Goal: Task Accomplishment & Management: Use online tool/utility

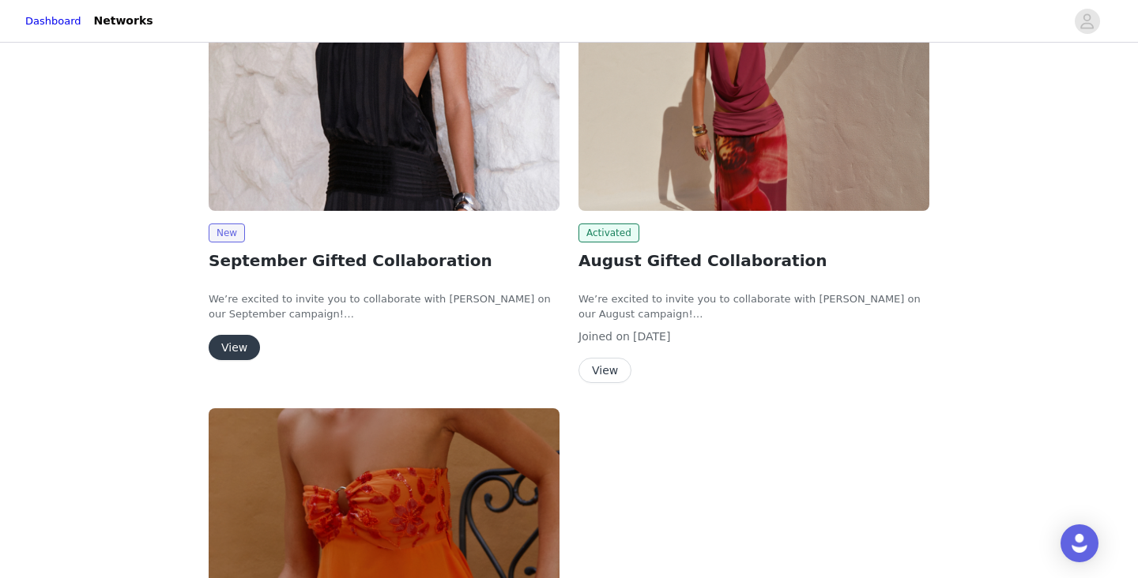
scroll to position [331, 0]
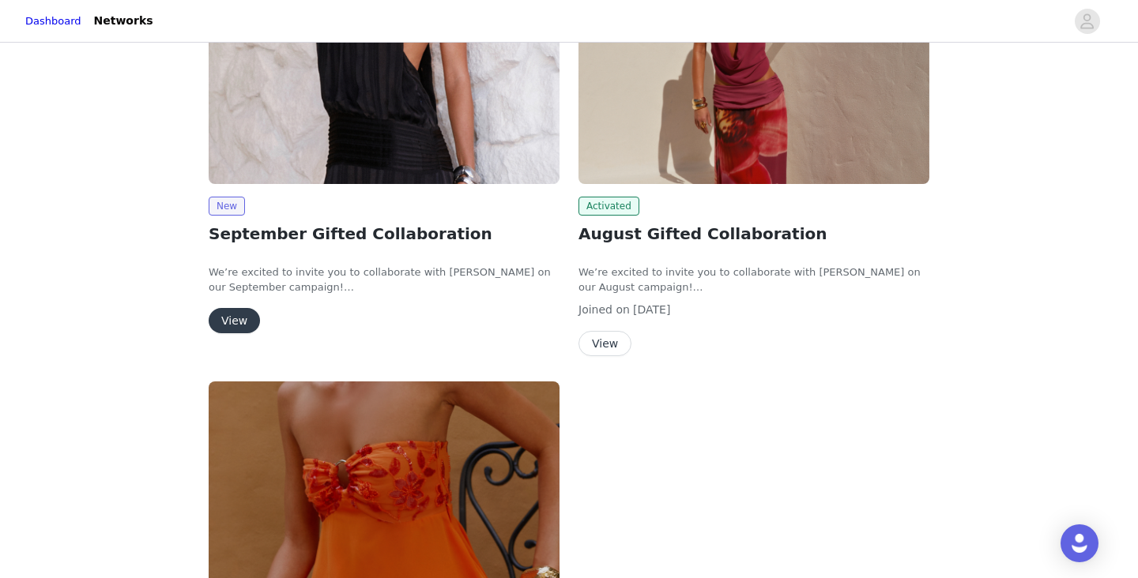
click at [235, 315] on button "View" at bounding box center [234, 320] width 51 height 25
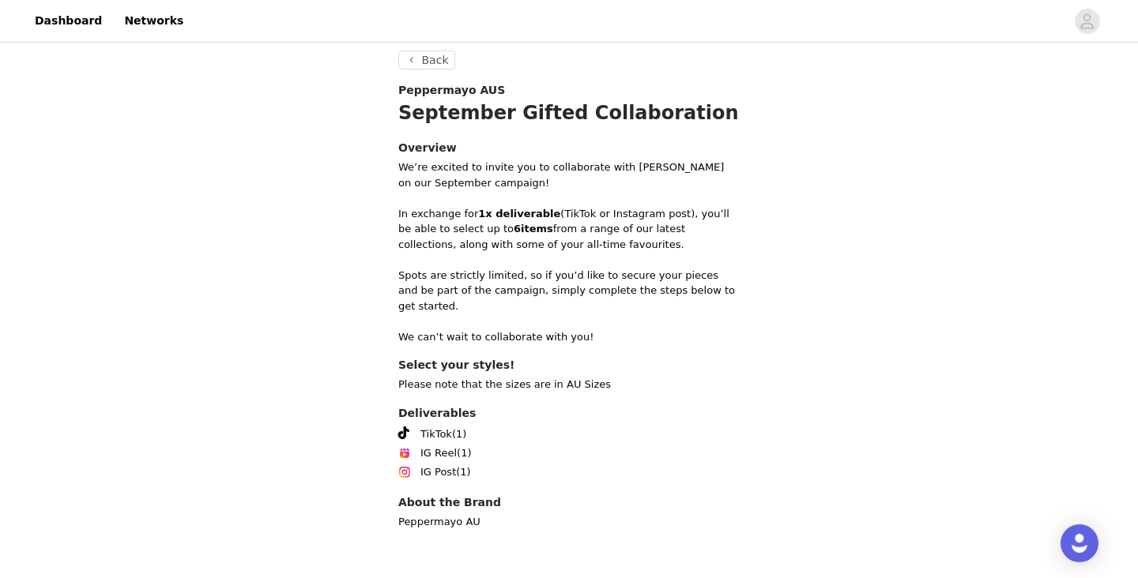
scroll to position [525, 0]
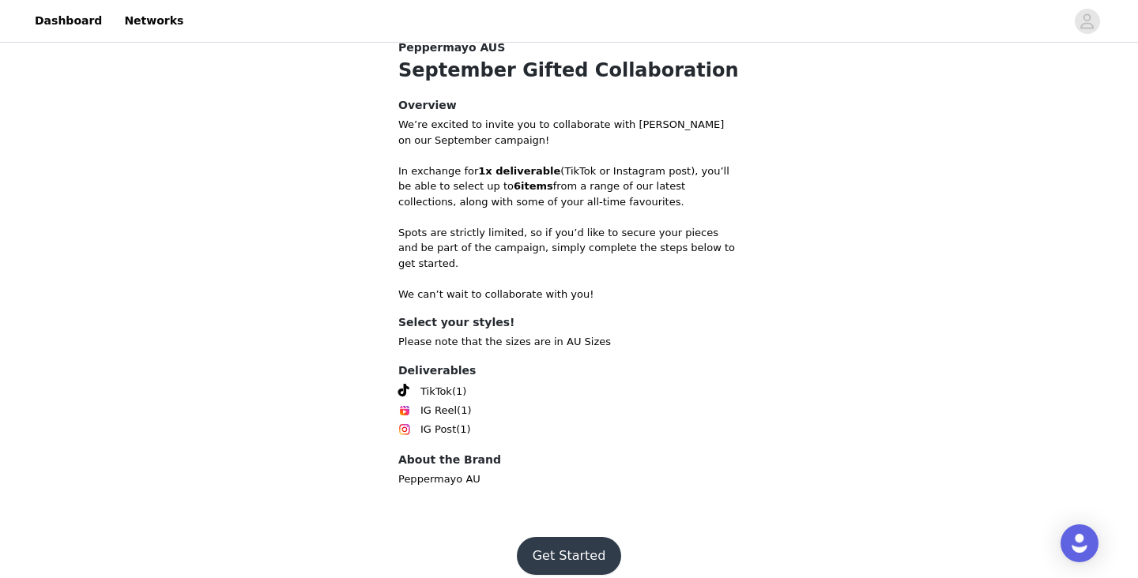
click at [573, 541] on button "Get Started" at bounding box center [569, 556] width 105 height 38
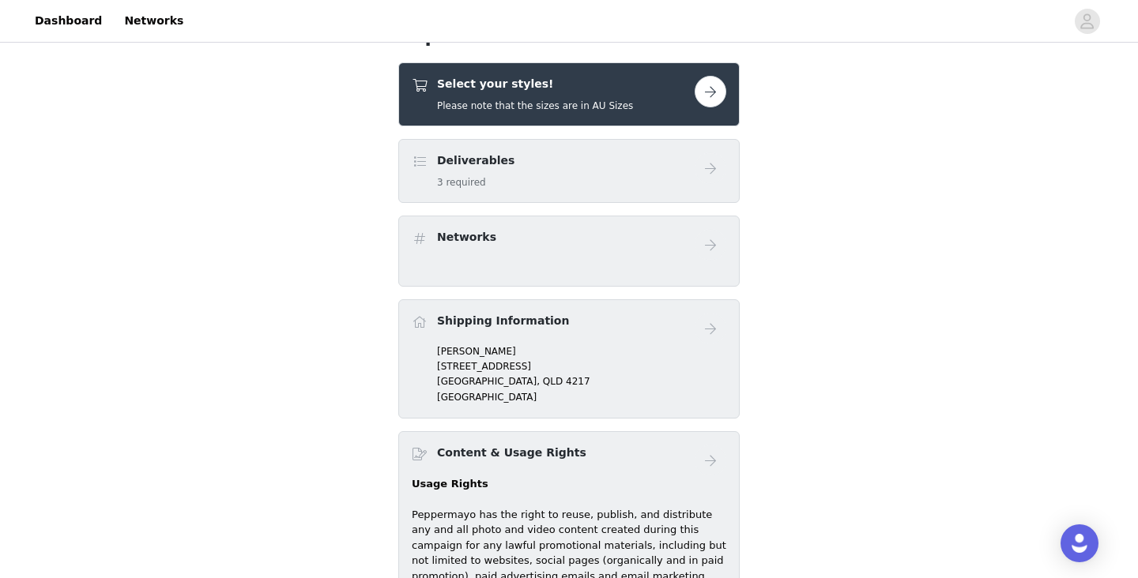
scroll to position [533, 0]
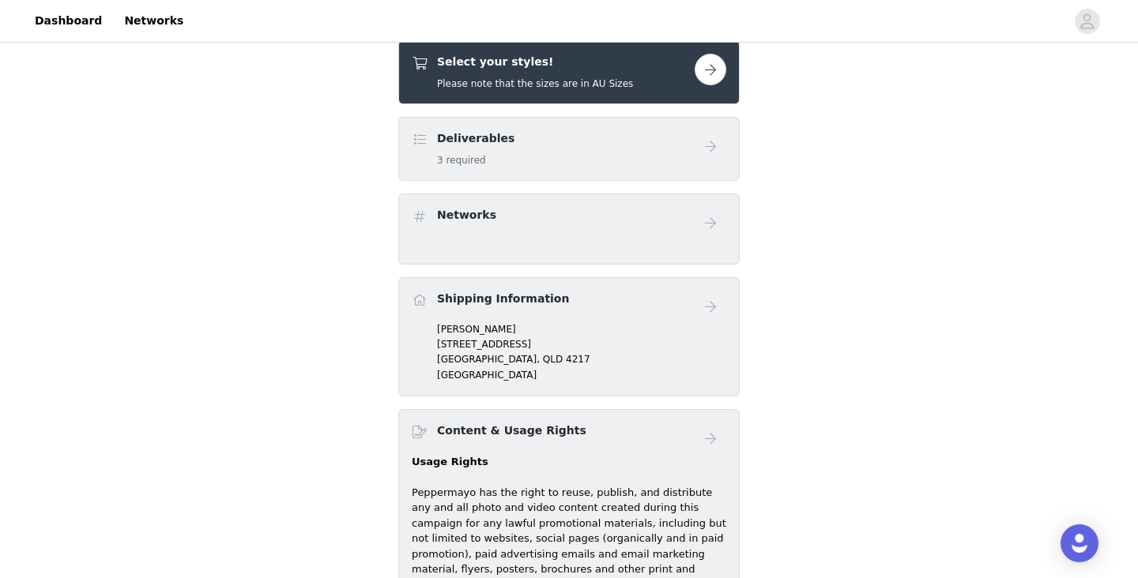
click at [711, 69] on button "button" at bounding box center [711, 70] width 32 height 32
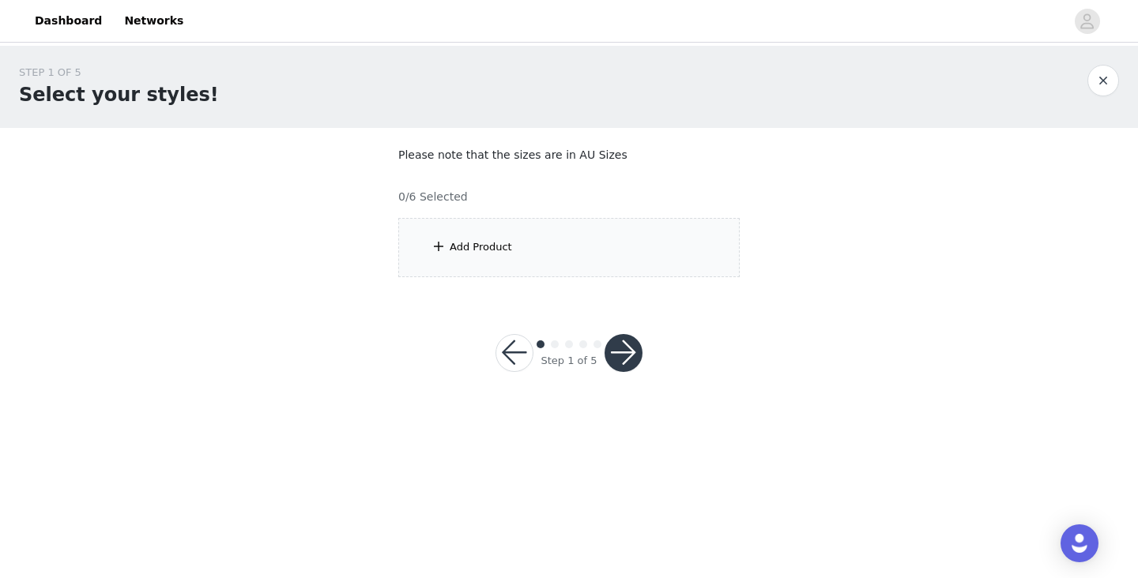
click at [536, 251] on div "Add Product" at bounding box center [568, 247] width 341 height 59
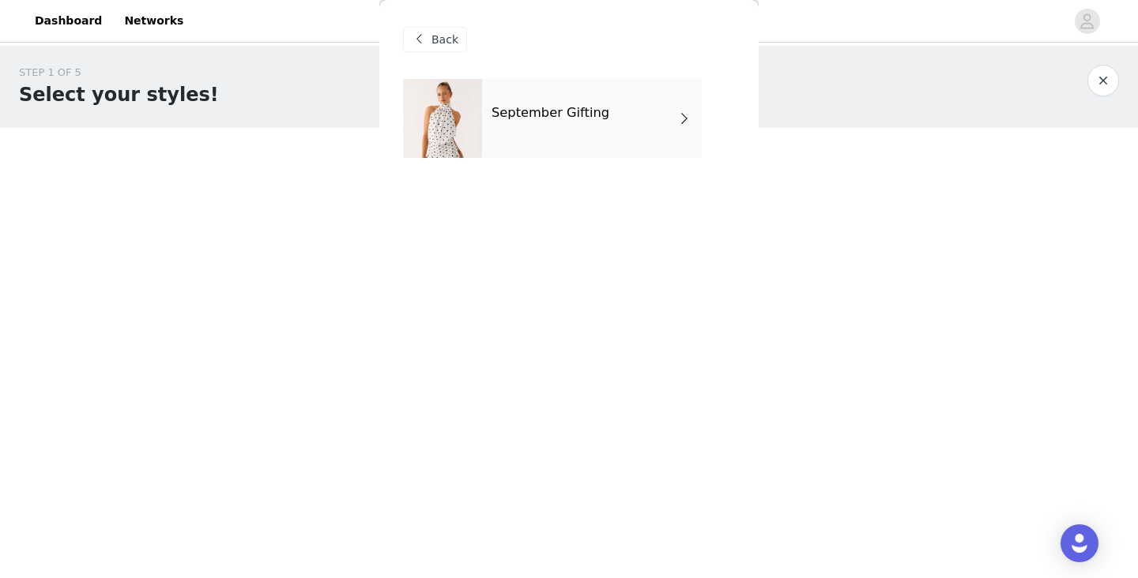
click at [582, 111] on h4 "September Gifting" at bounding box center [550, 113] width 118 height 14
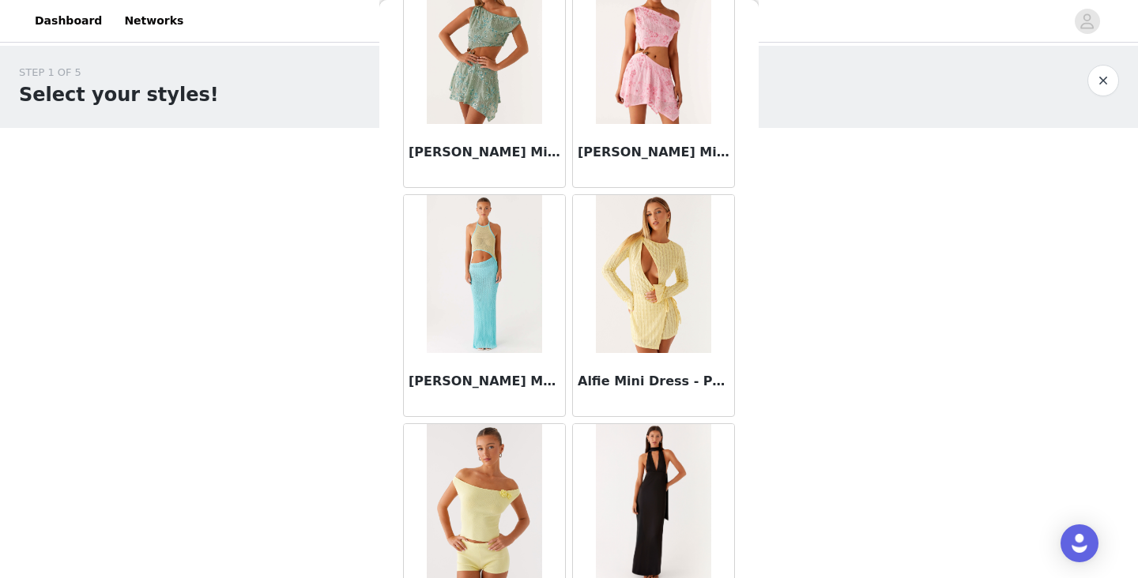
scroll to position [1840, 0]
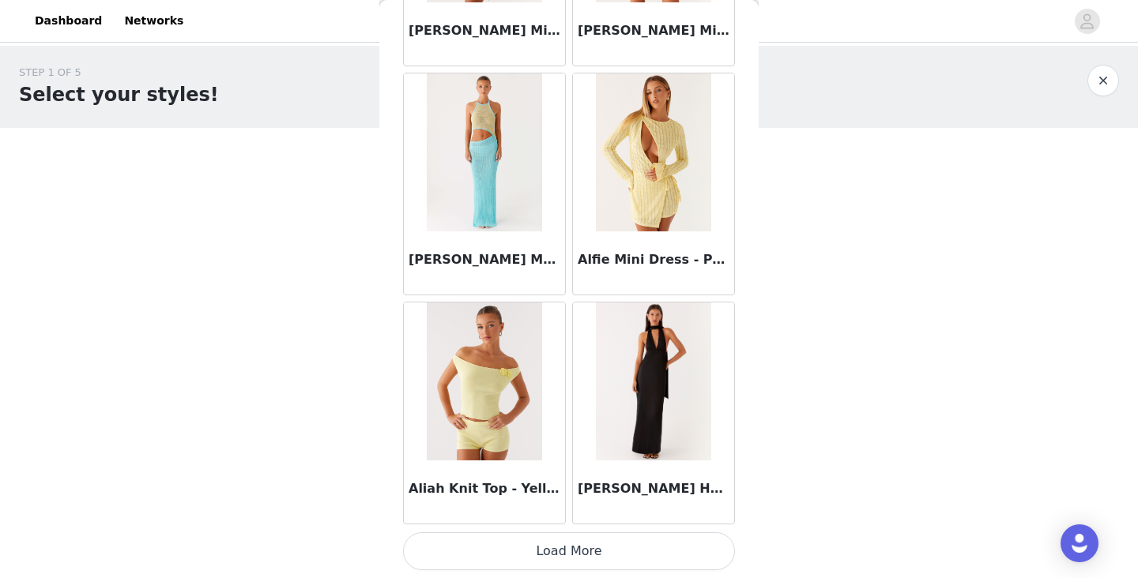
click at [555, 563] on button "Load More" at bounding box center [569, 552] width 332 height 38
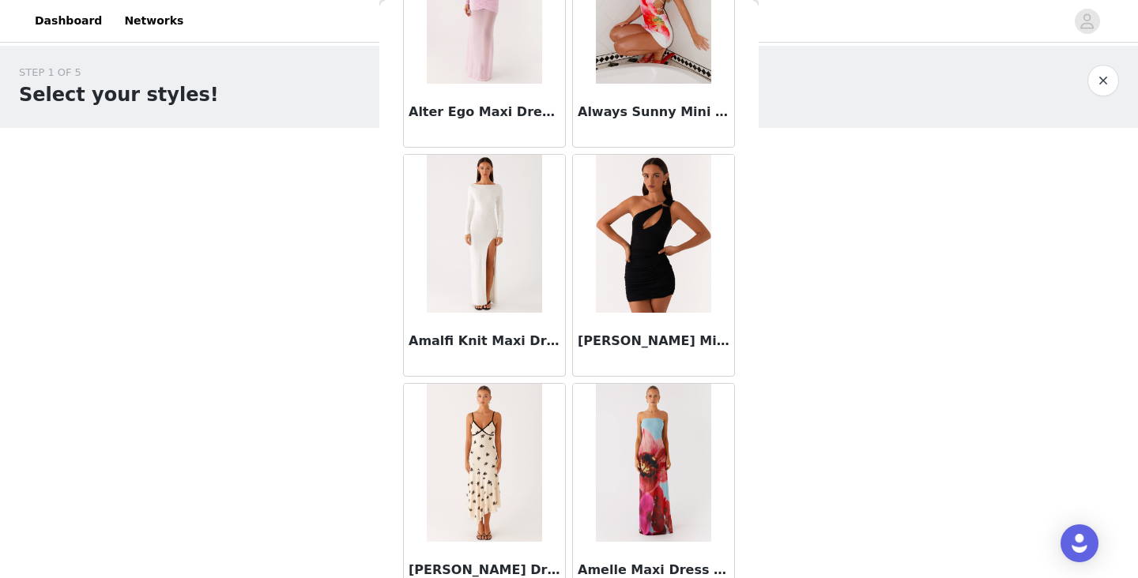
scroll to position [4131, 0]
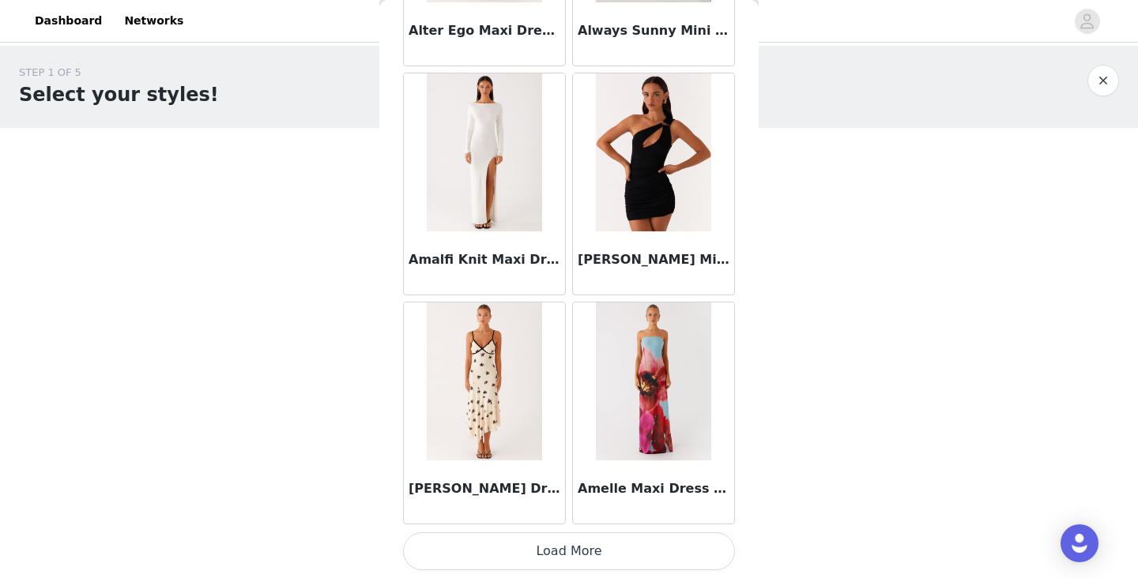
click at [525, 550] on button "Load More" at bounding box center [569, 552] width 332 height 38
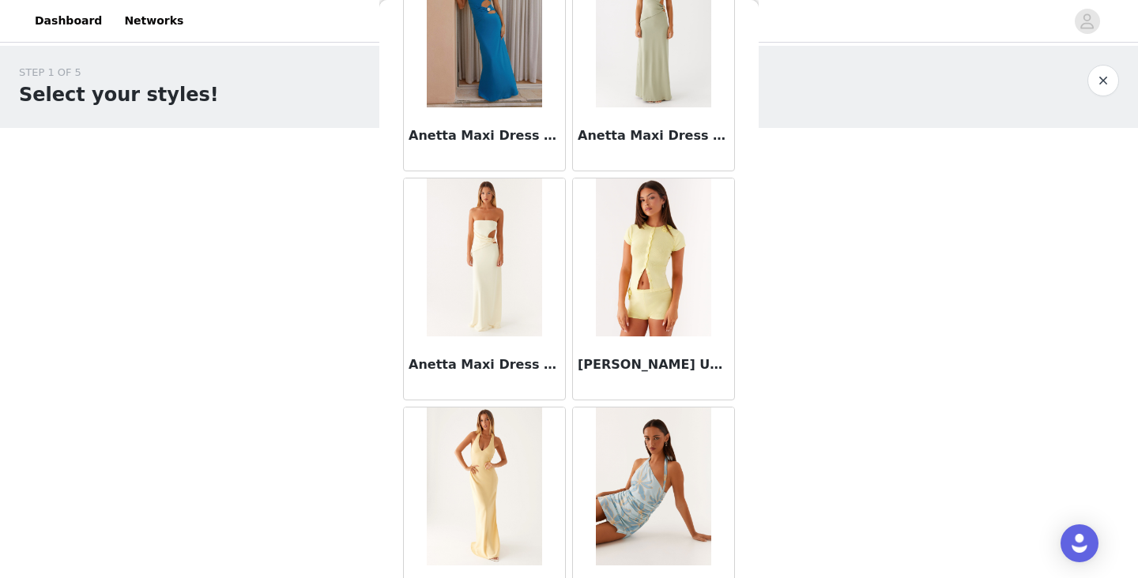
scroll to position [6422, 0]
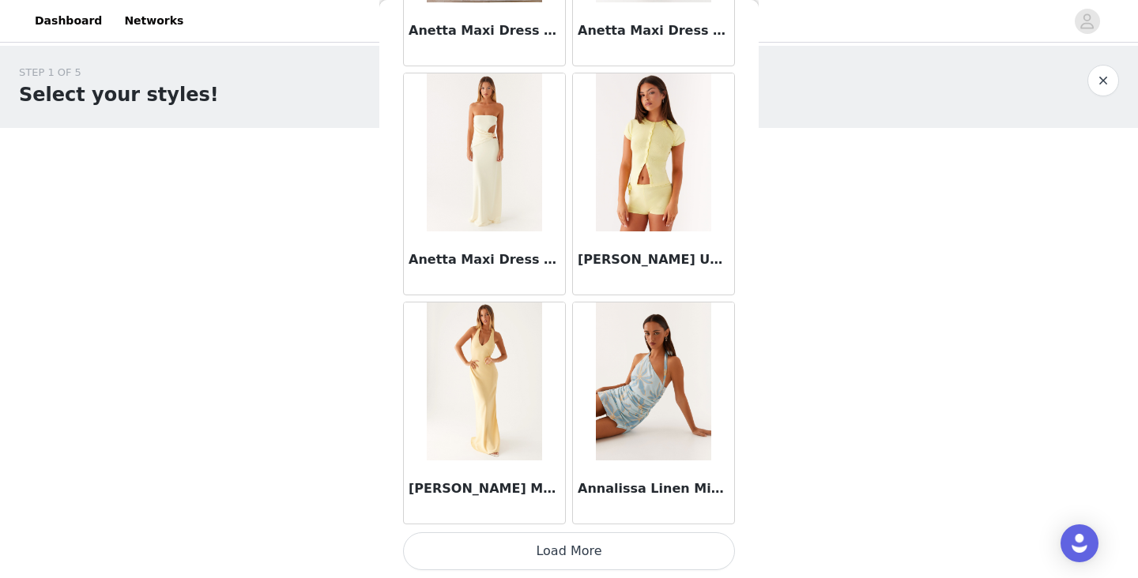
click at [555, 546] on button "Load More" at bounding box center [569, 552] width 332 height 38
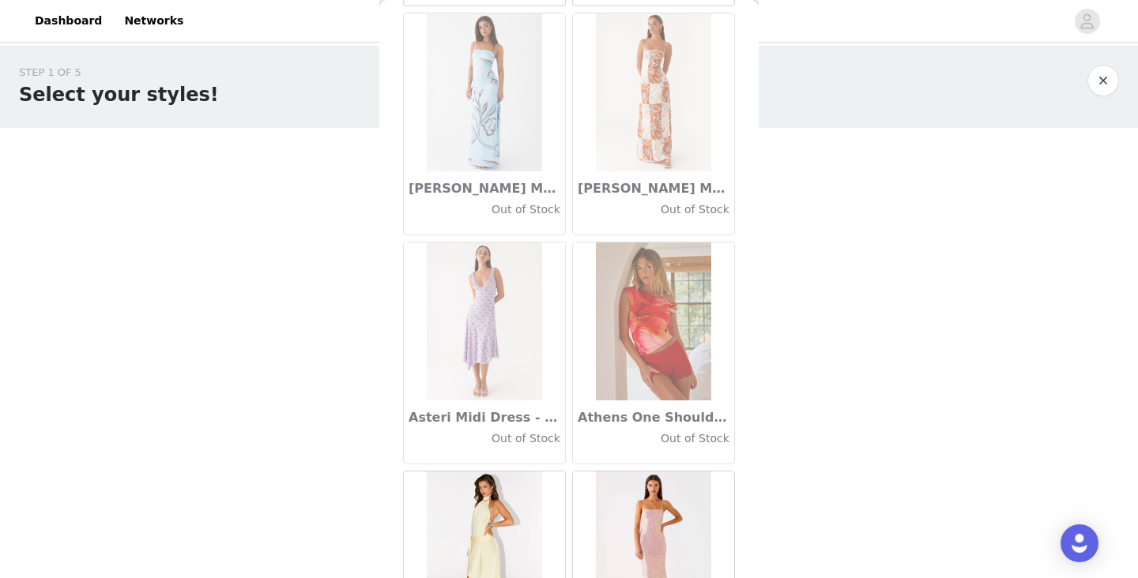
scroll to position [8714, 0]
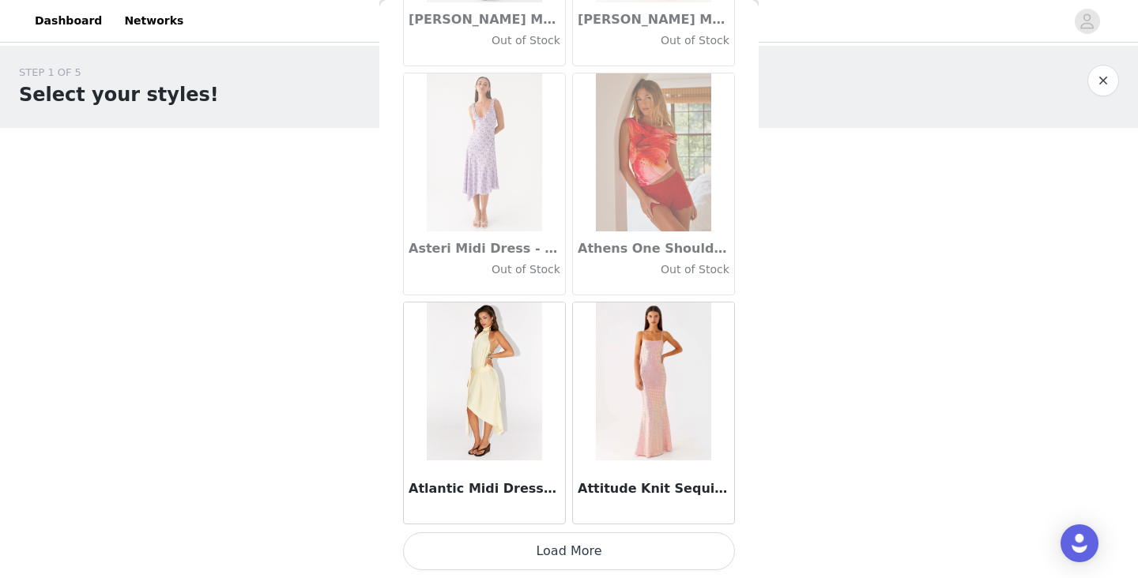
click at [570, 558] on button "Load More" at bounding box center [569, 552] width 332 height 38
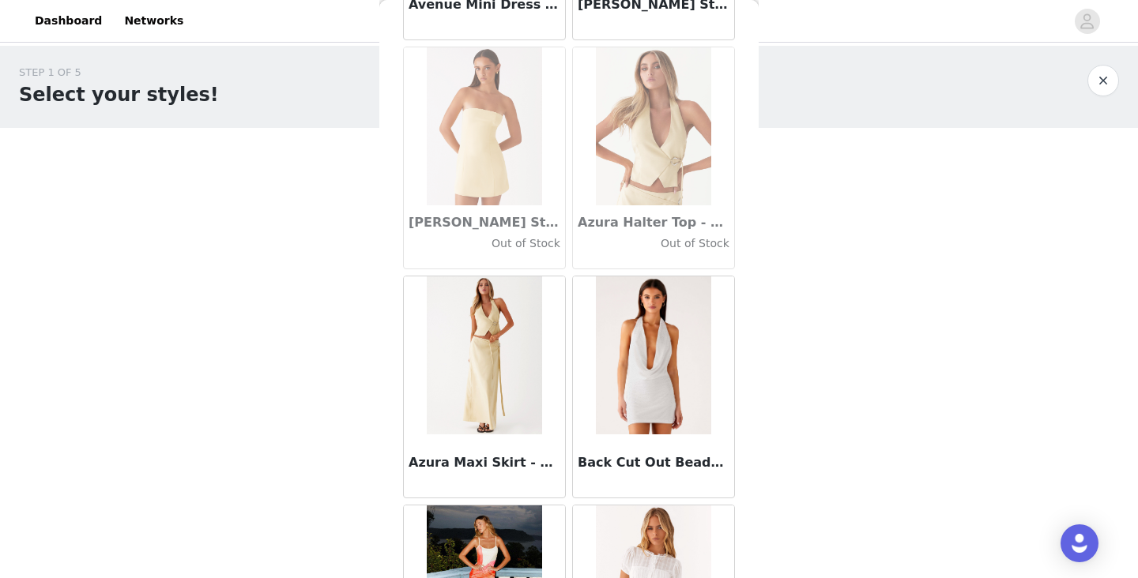
scroll to position [11005, 0]
